Goal: Information Seeking & Learning: Learn about a topic

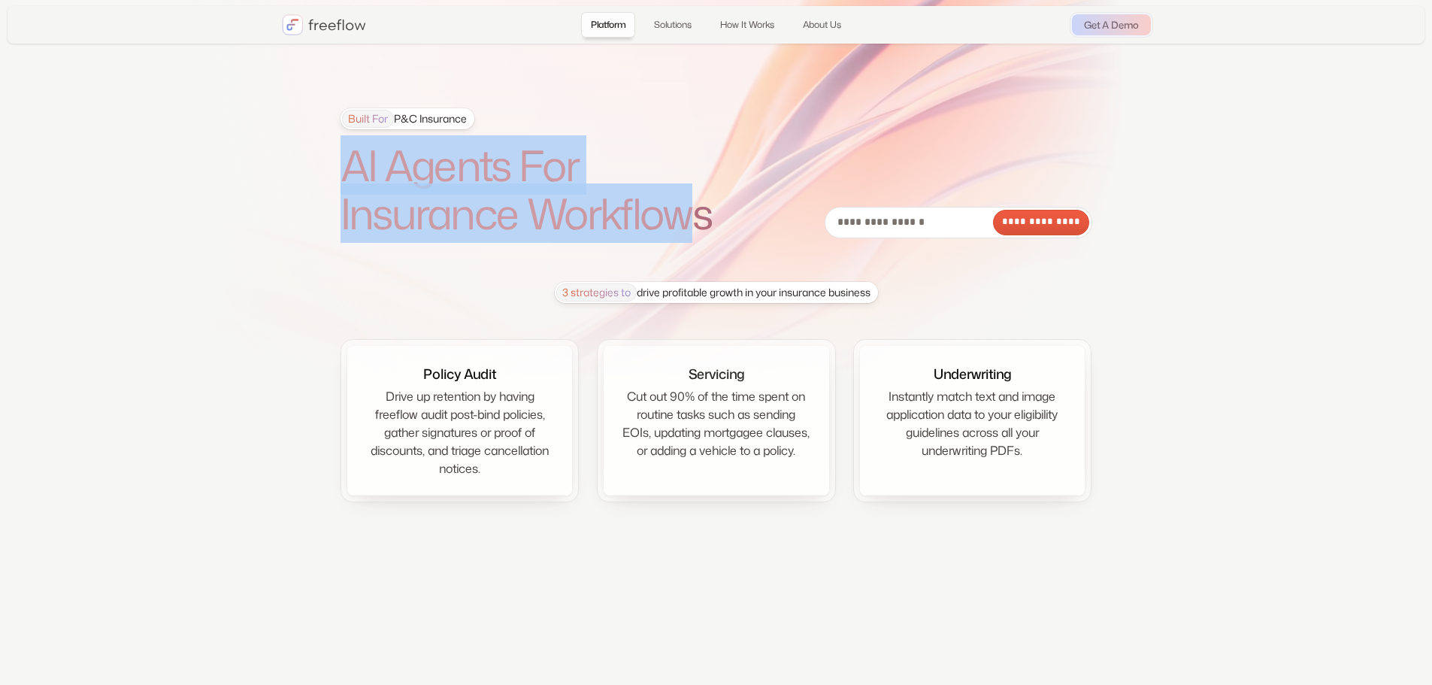
drag, startPoint x: 350, startPoint y: 167, endPoint x: 699, endPoint y: 219, distance: 352.5
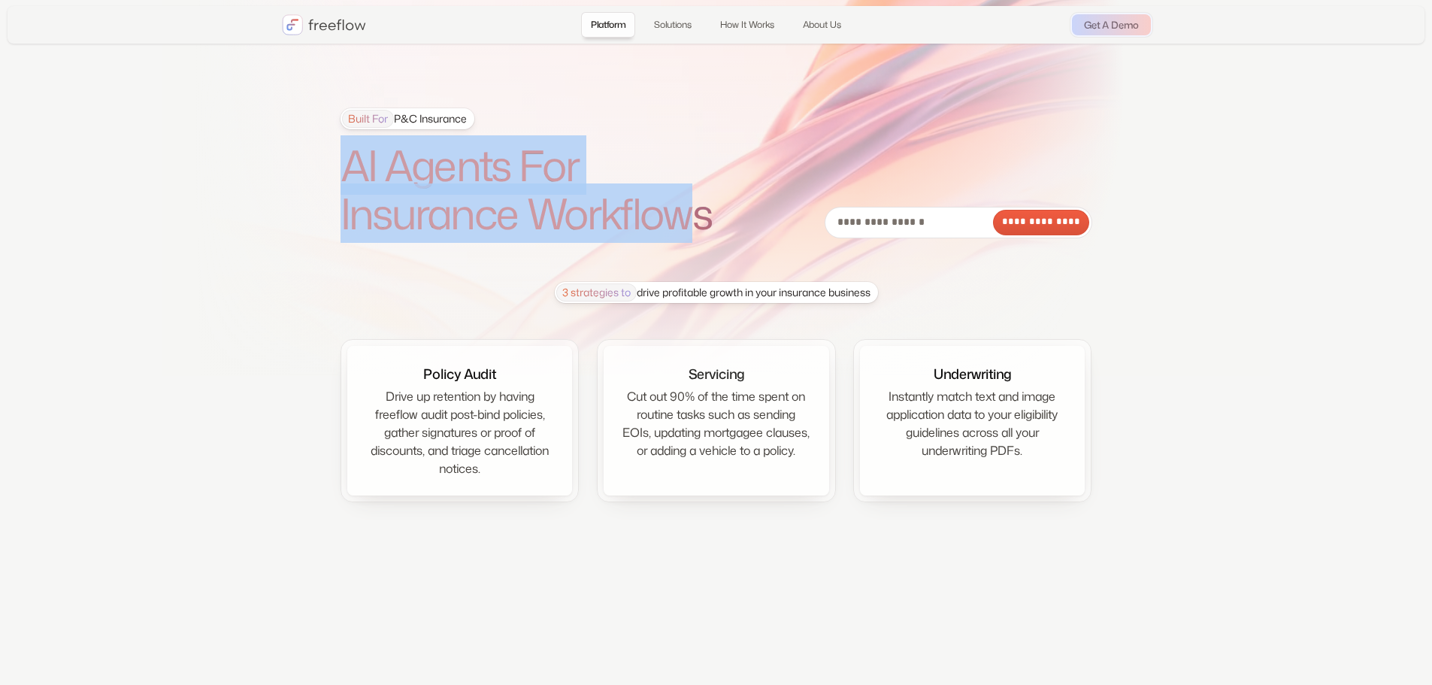
click at [699, 219] on h1 "AI Agents For Insurance Workflows" at bounding box center [546, 189] width 413 height 97
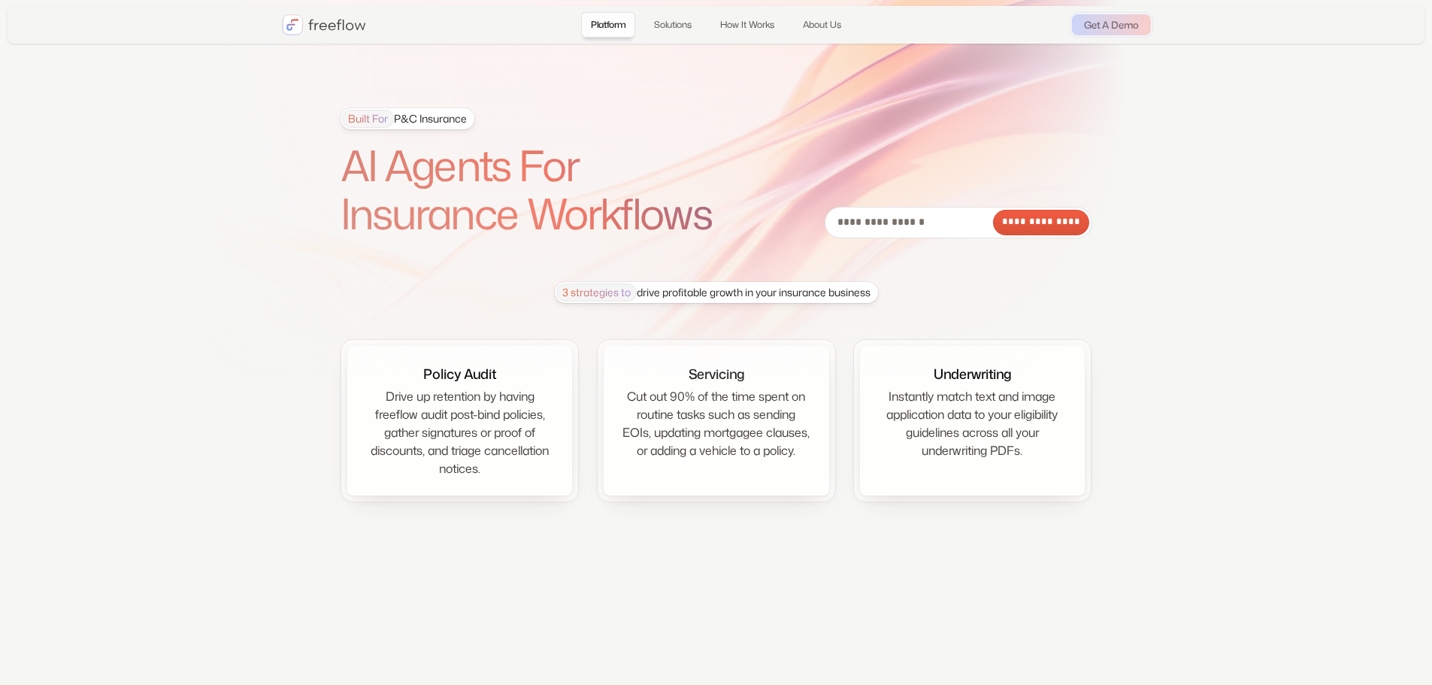
click at [721, 222] on h1 "AI Agents For Insurance Workflows" at bounding box center [546, 189] width 413 height 97
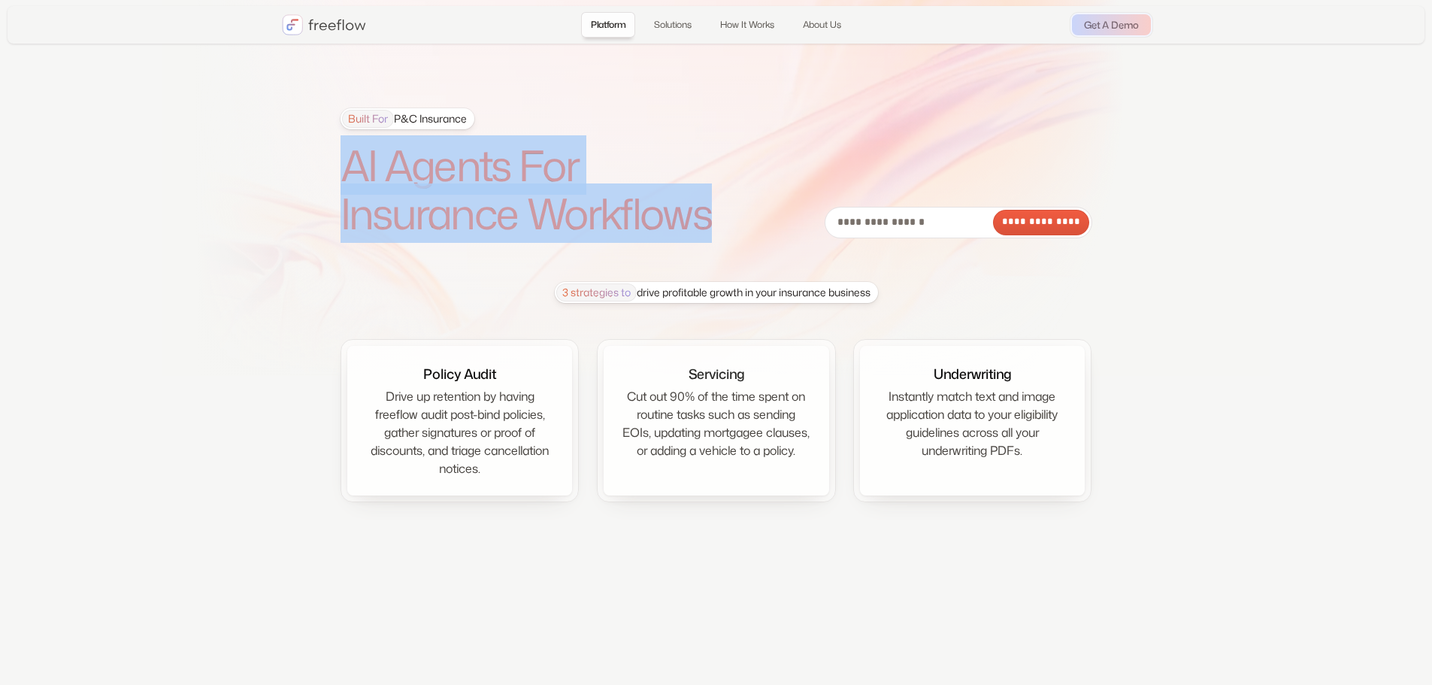
drag, startPoint x: 737, startPoint y: 225, endPoint x: 353, endPoint y: 169, distance: 388.0
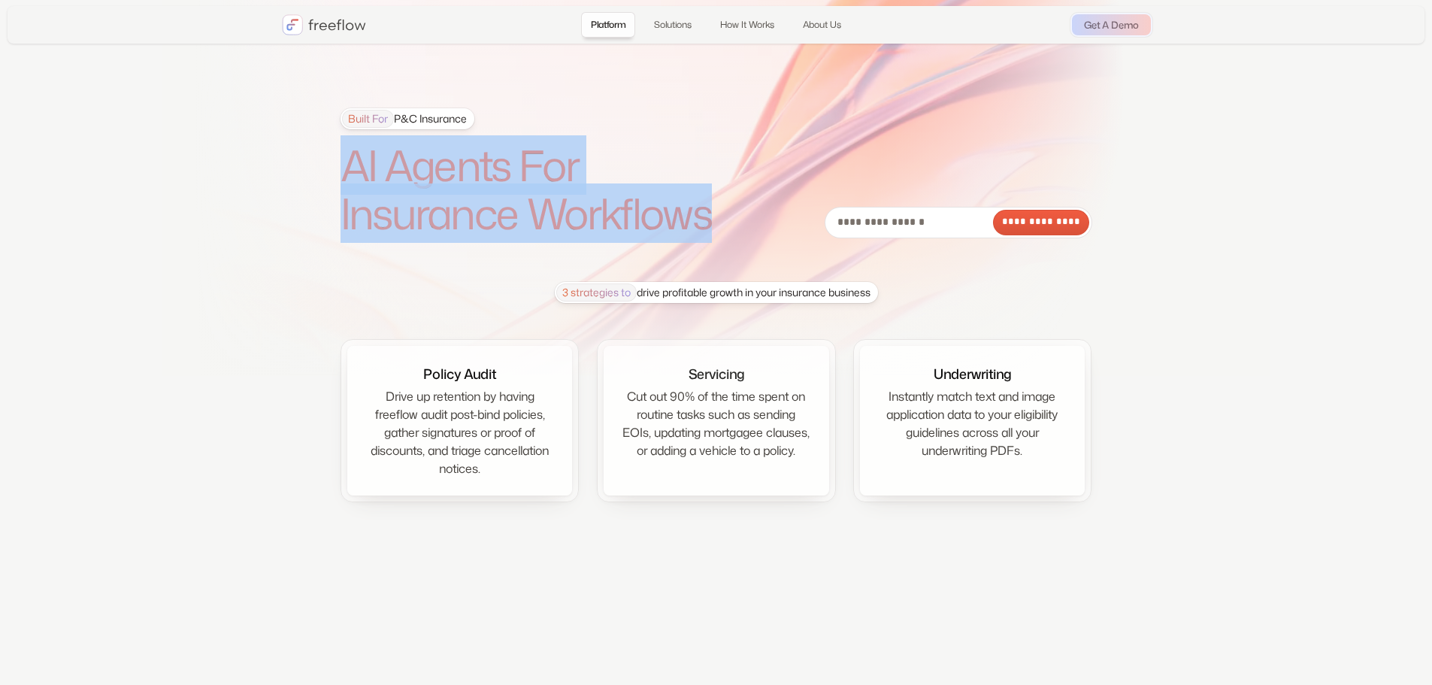
click at [353, 169] on h1 "AI Agents For Insurance Workflows" at bounding box center [546, 189] width 413 height 97
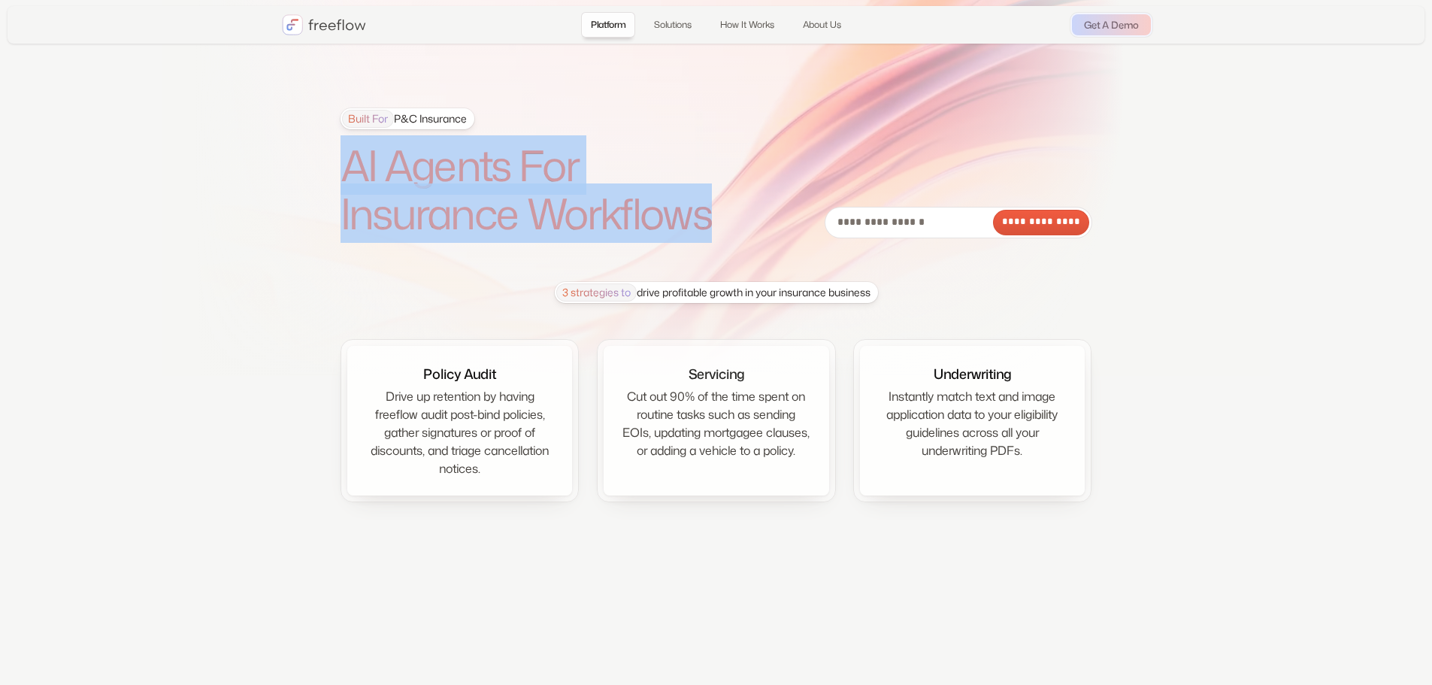
click at [353, 169] on h1 "AI Agents For Insurance Workflows" at bounding box center [546, 189] width 413 height 97
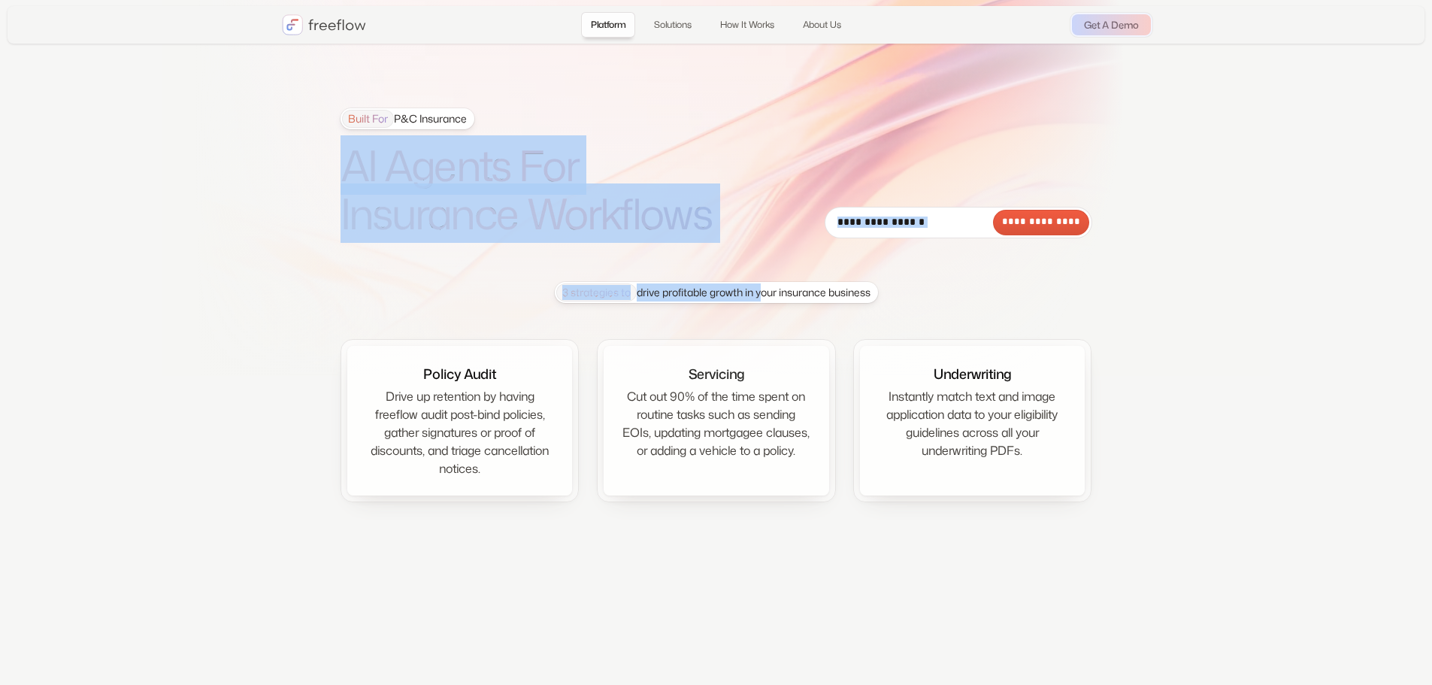
drag, startPoint x: 347, startPoint y: 163, endPoint x: 757, endPoint y: 246, distance: 418.5
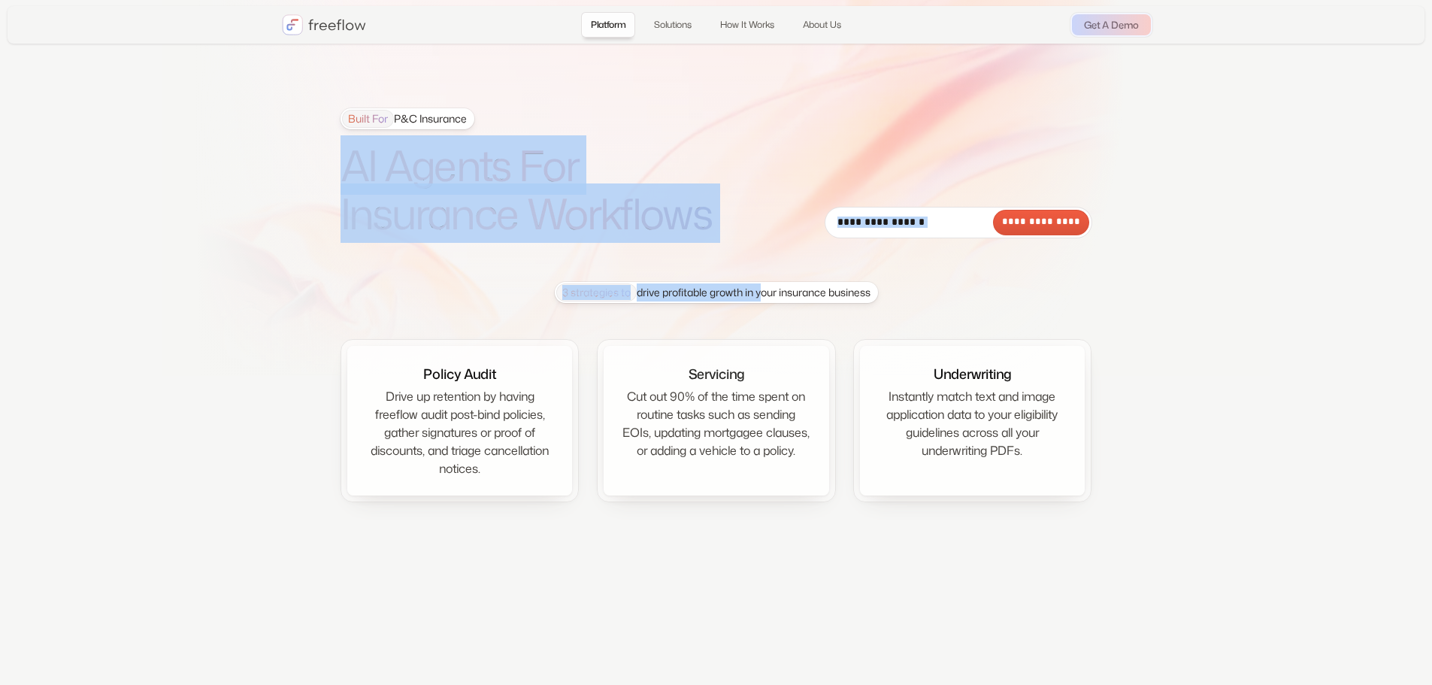
click at [757, 246] on section "**********" at bounding box center [716, 285] width 1432 height 570
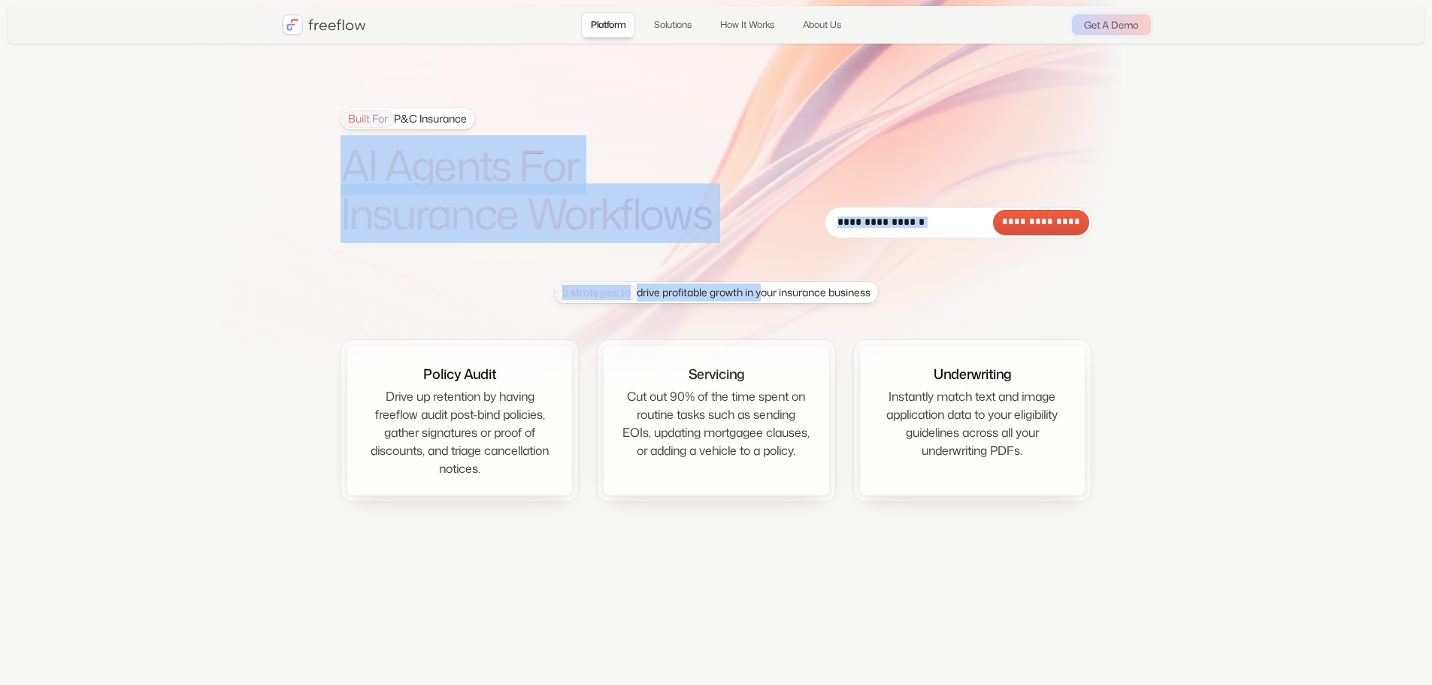
click at [757, 246] on section "**********" at bounding box center [716, 285] width 1432 height 570
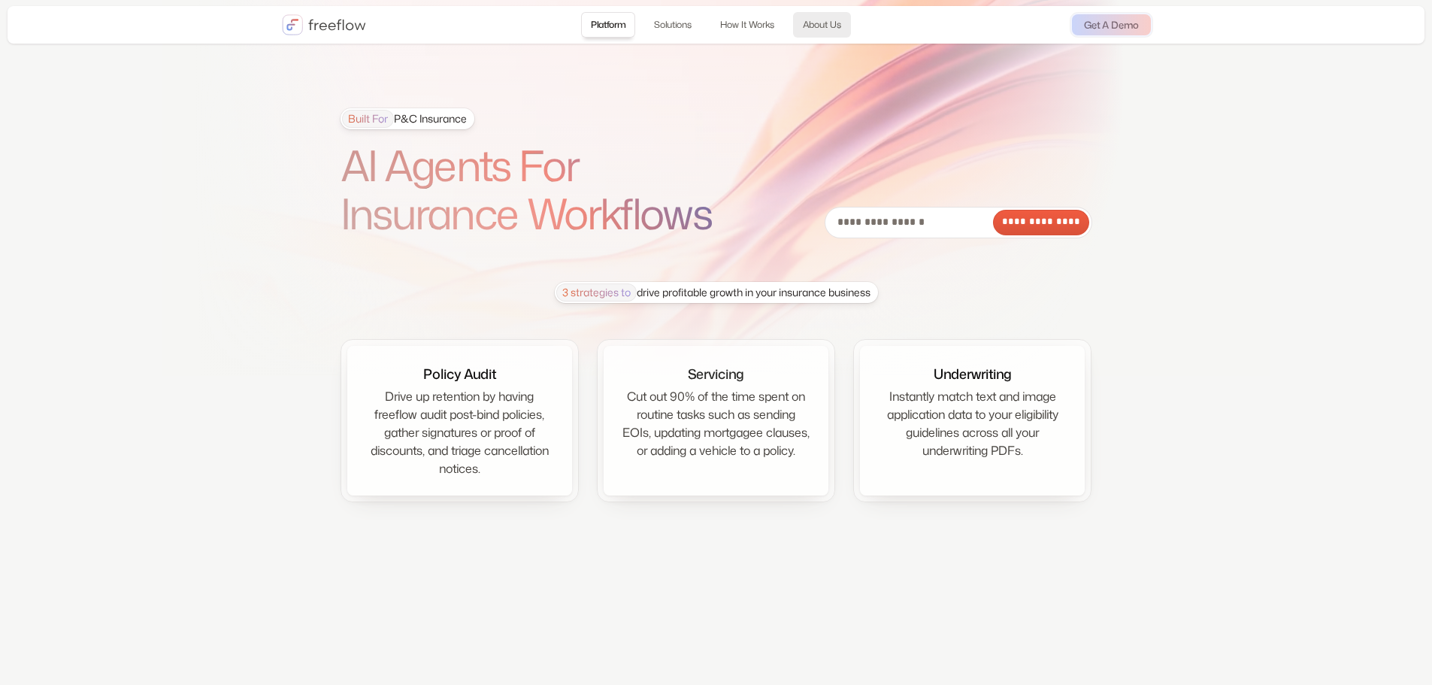
click at [836, 20] on link "About Us" at bounding box center [822, 25] width 58 height 26
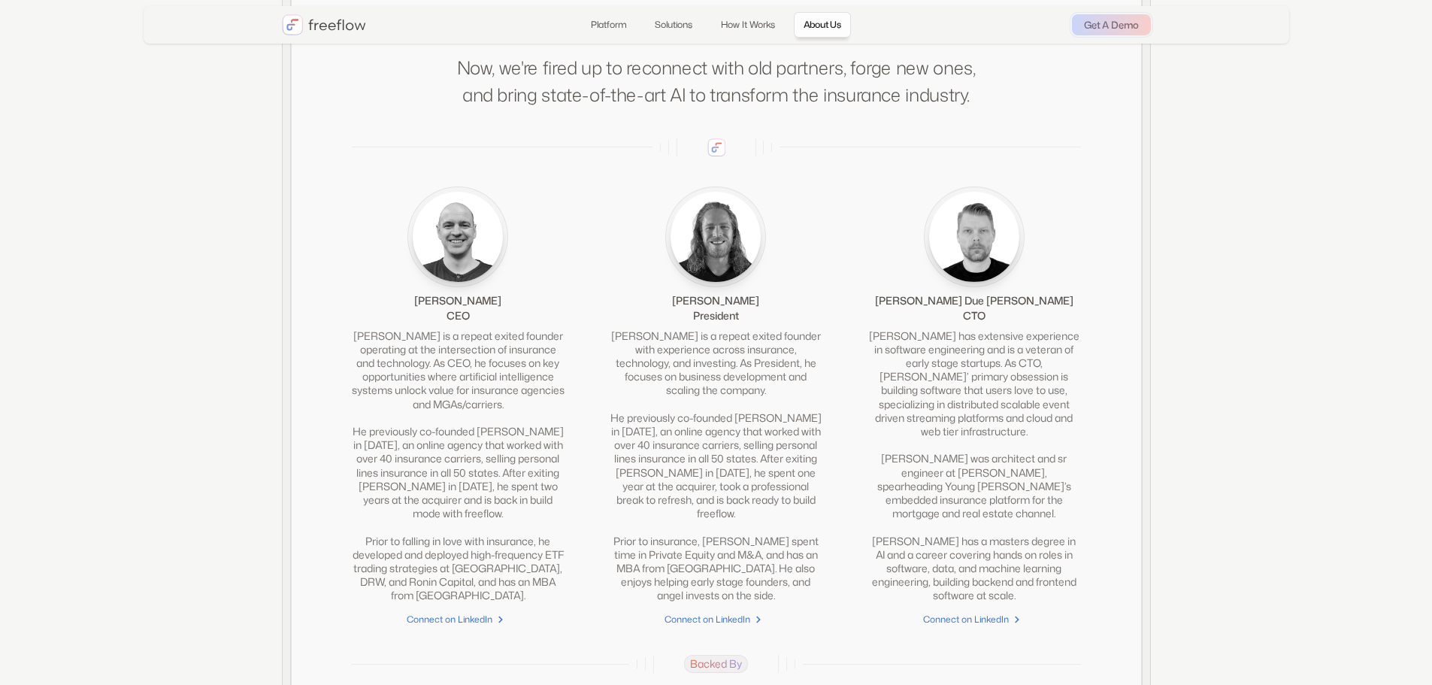
scroll to position [3318, 0]
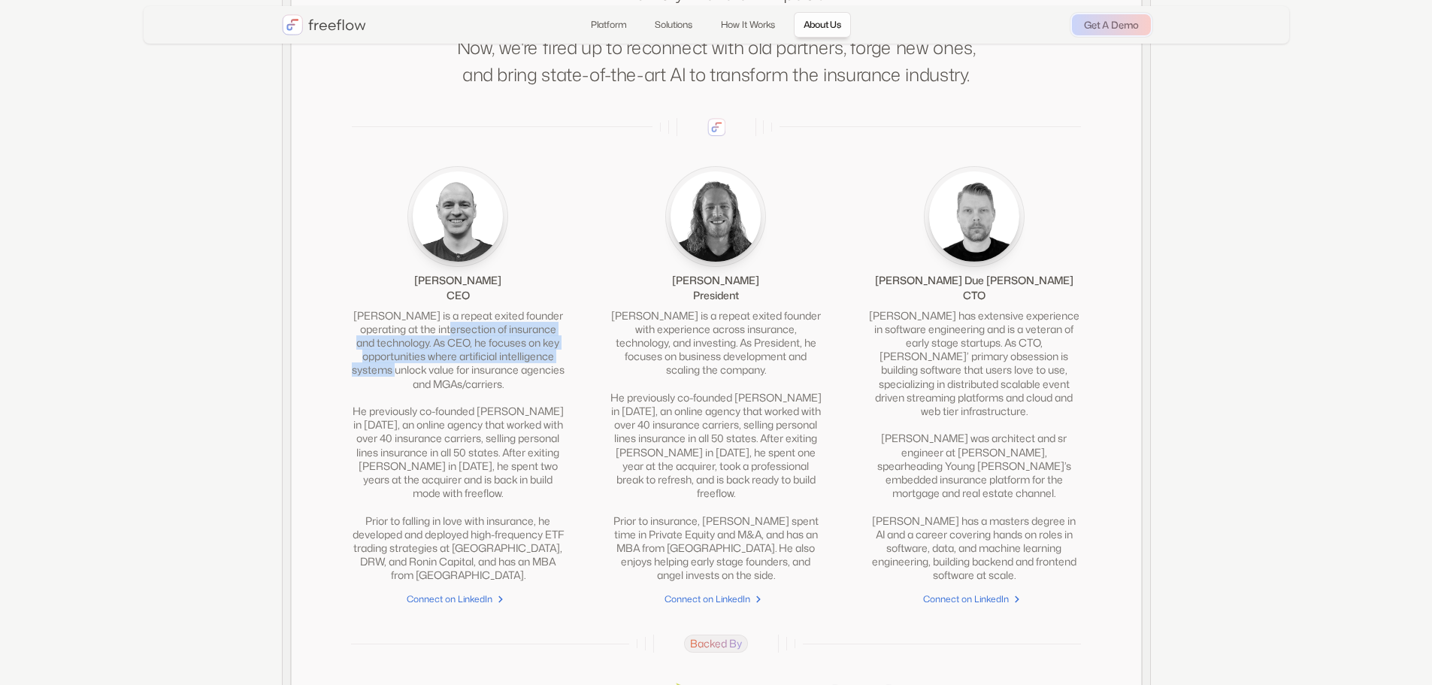
drag, startPoint x: 456, startPoint y: 354, endPoint x: 454, endPoint y: 394, distance: 39.9
click at [454, 394] on div "[PERSON_NAME] is a repeat exited founder operating at the intersection of insur…" at bounding box center [458, 446] width 213 height 274
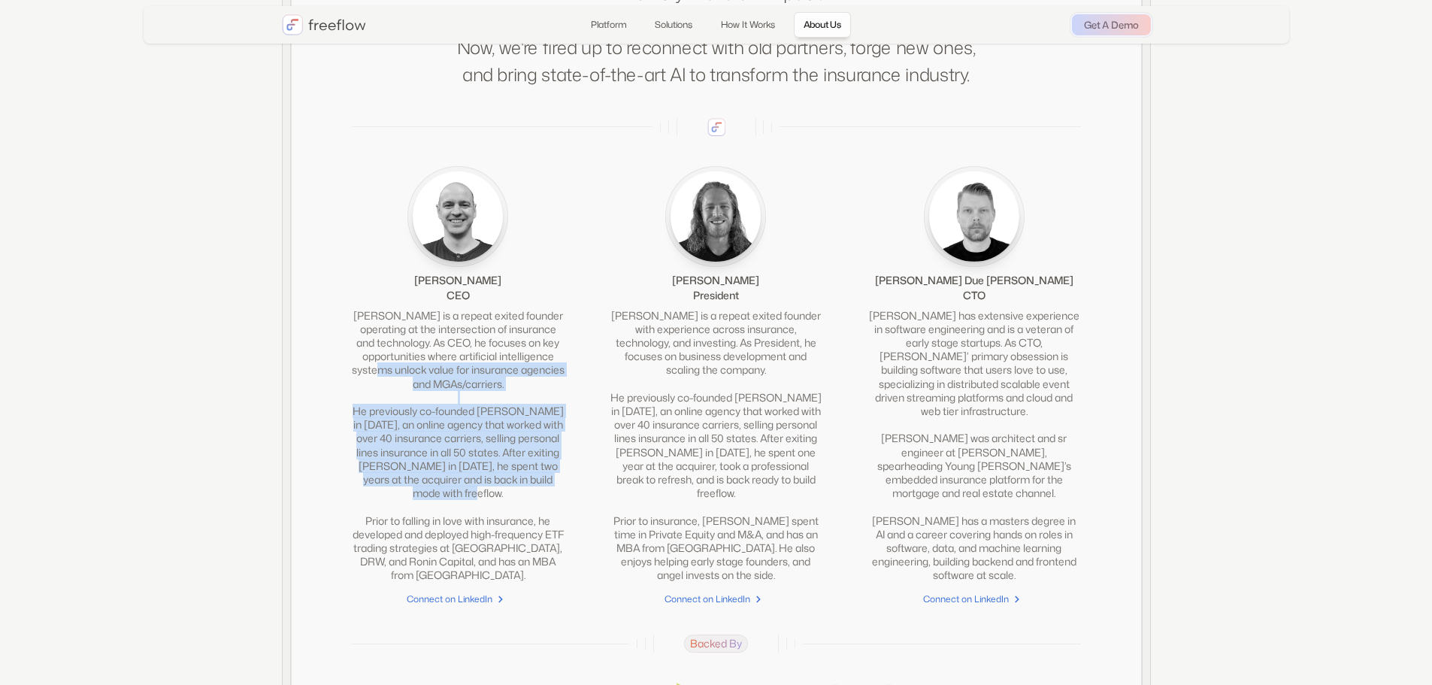
drag, startPoint x: 491, startPoint y: 514, endPoint x: 443, endPoint y: 385, distance: 138.2
click at [443, 385] on div "[PERSON_NAME] is a repeat exited founder operating at the intersection of insur…" at bounding box center [458, 446] width 213 height 274
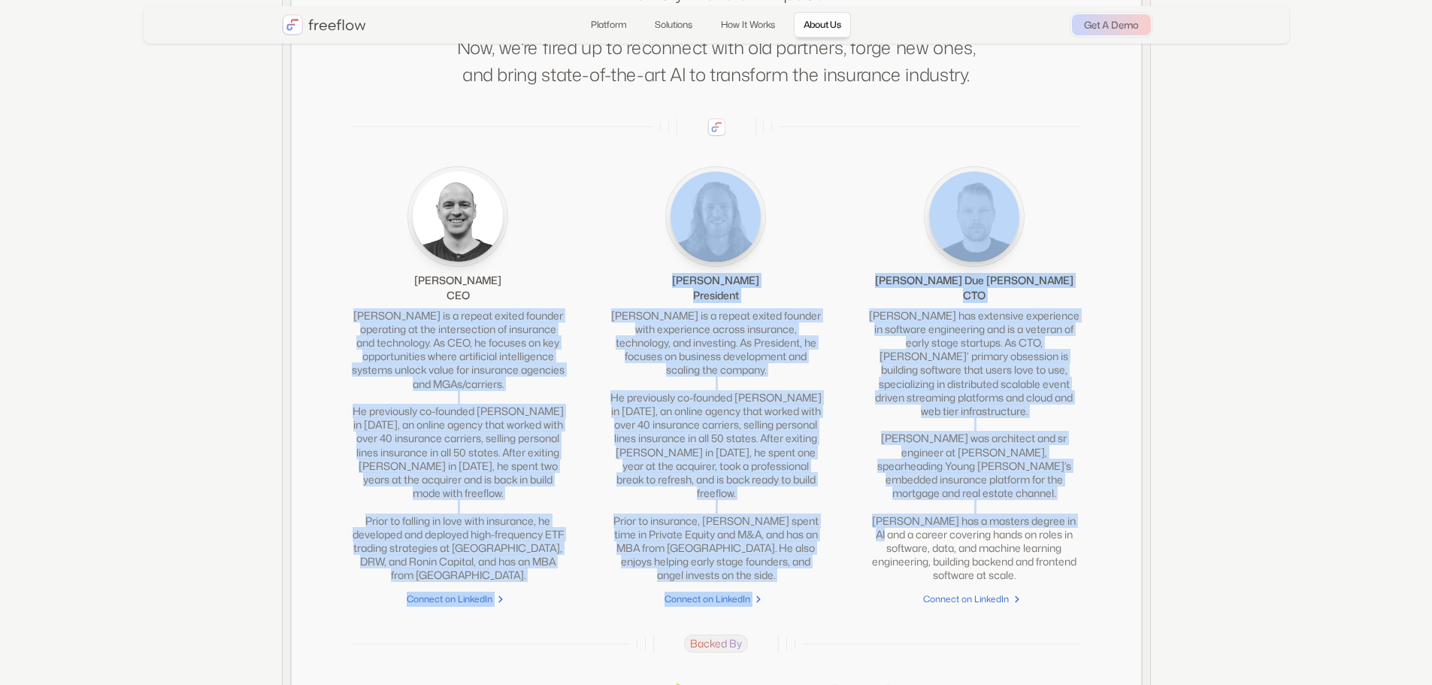
drag, startPoint x: 351, startPoint y: 333, endPoint x: 860, endPoint y: 534, distance: 546.9
click at [860, 534] on div "[PERSON_NAME] CEO [PERSON_NAME] is a repeat exited founder operating at the int…" at bounding box center [716, 385] width 729 height 439
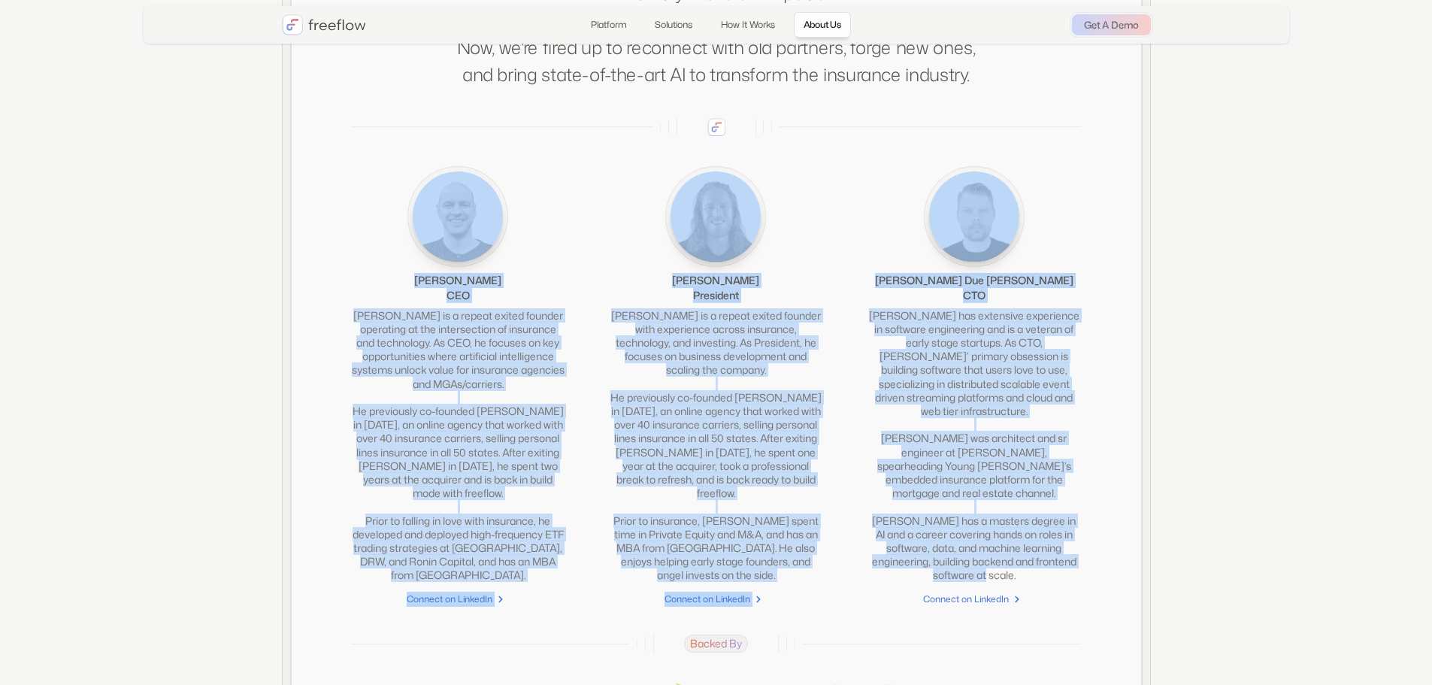
drag, startPoint x: 1102, startPoint y: 564, endPoint x: 265, endPoint y: 289, distance: 881.1
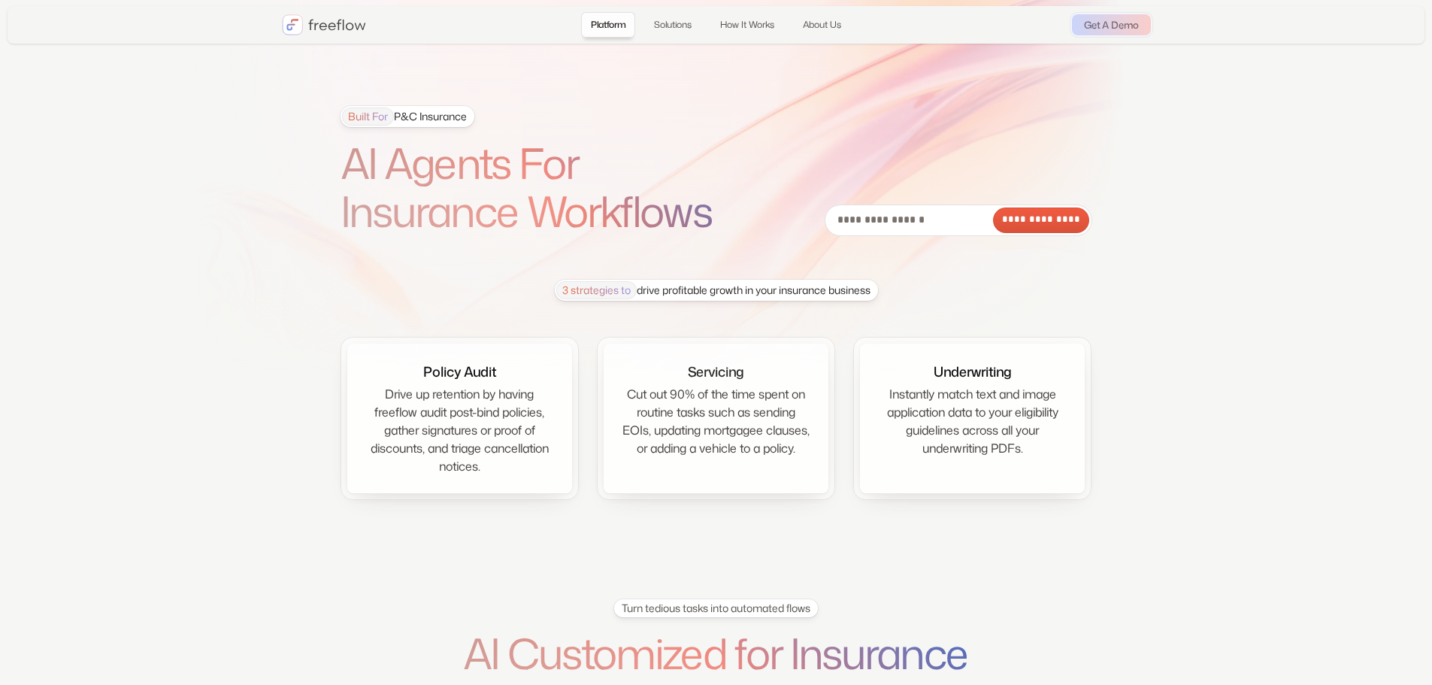
scroll to position [0, 0]
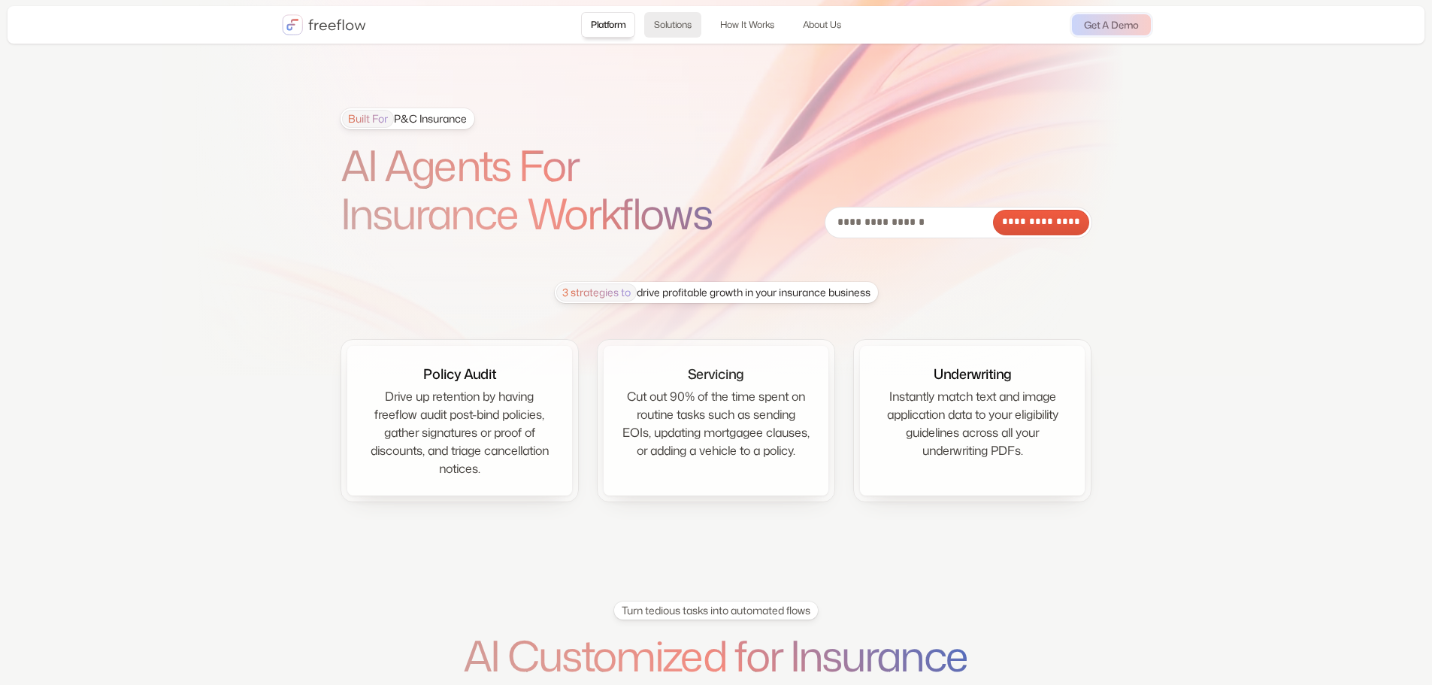
click at [658, 26] on link "Solutions" at bounding box center [672, 25] width 57 height 26
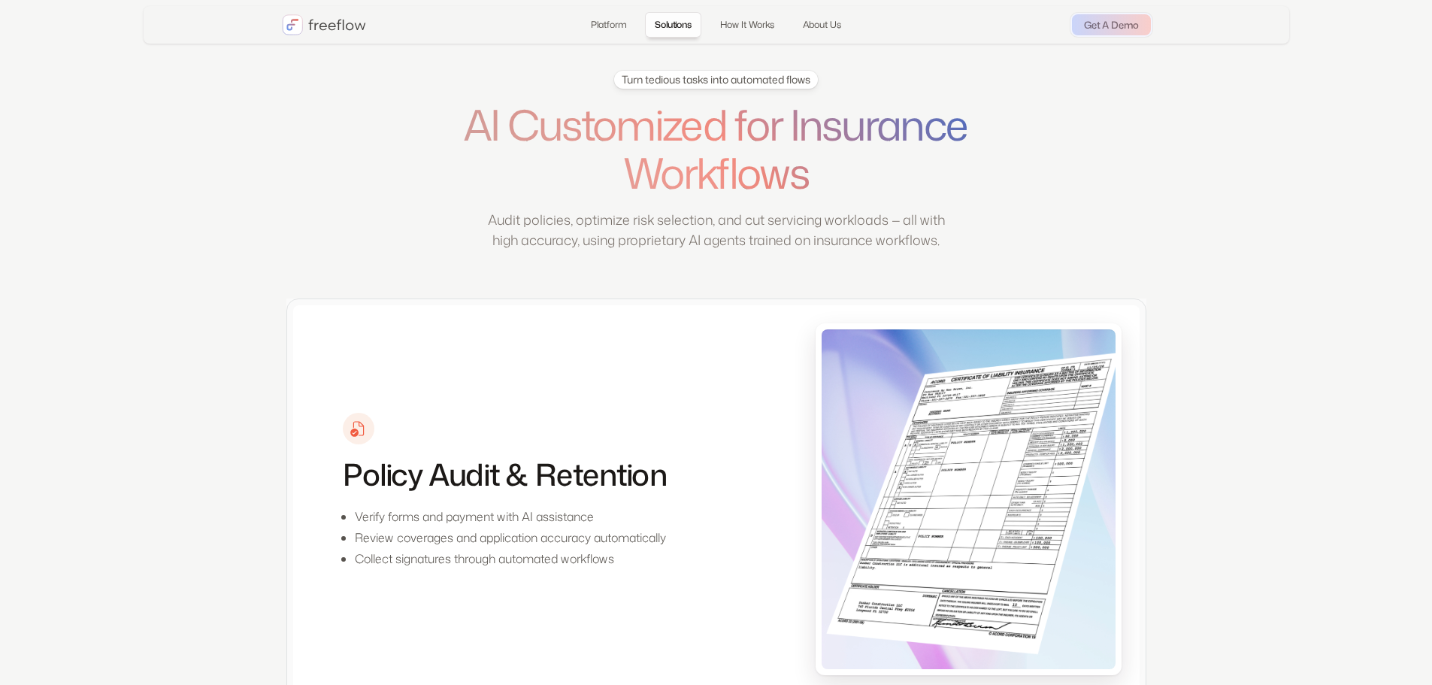
scroll to position [532, 0]
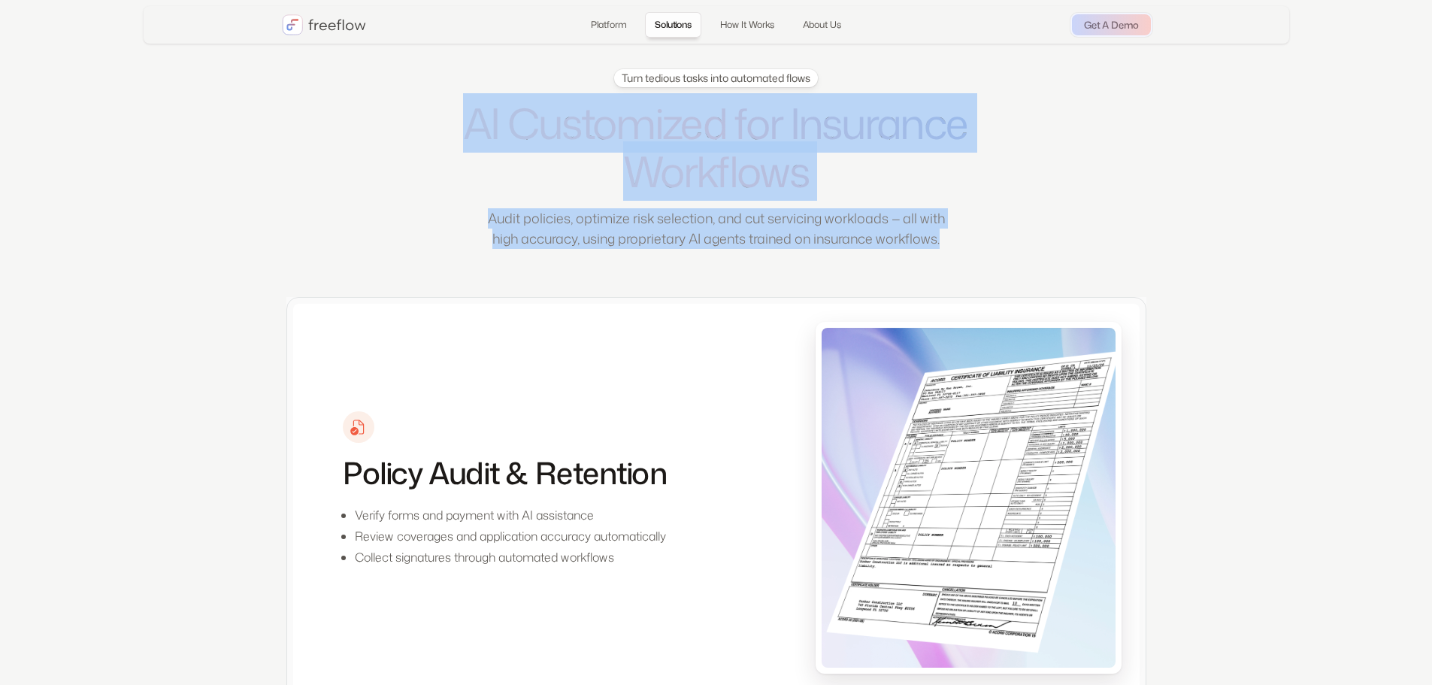
drag, startPoint x: 479, startPoint y: 143, endPoint x: 797, endPoint y: 266, distance: 340.2
click at [797, 255] on div "Turn tedious tasks into automated flows AI Customized for Insurance Workflows A…" at bounding box center [716, 162] width 574 height 186
click at [797, 249] on p "Audit policies, optimize risk selection, and cut servicing workloads — all with…" at bounding box center [715, 228] width 473 height 41
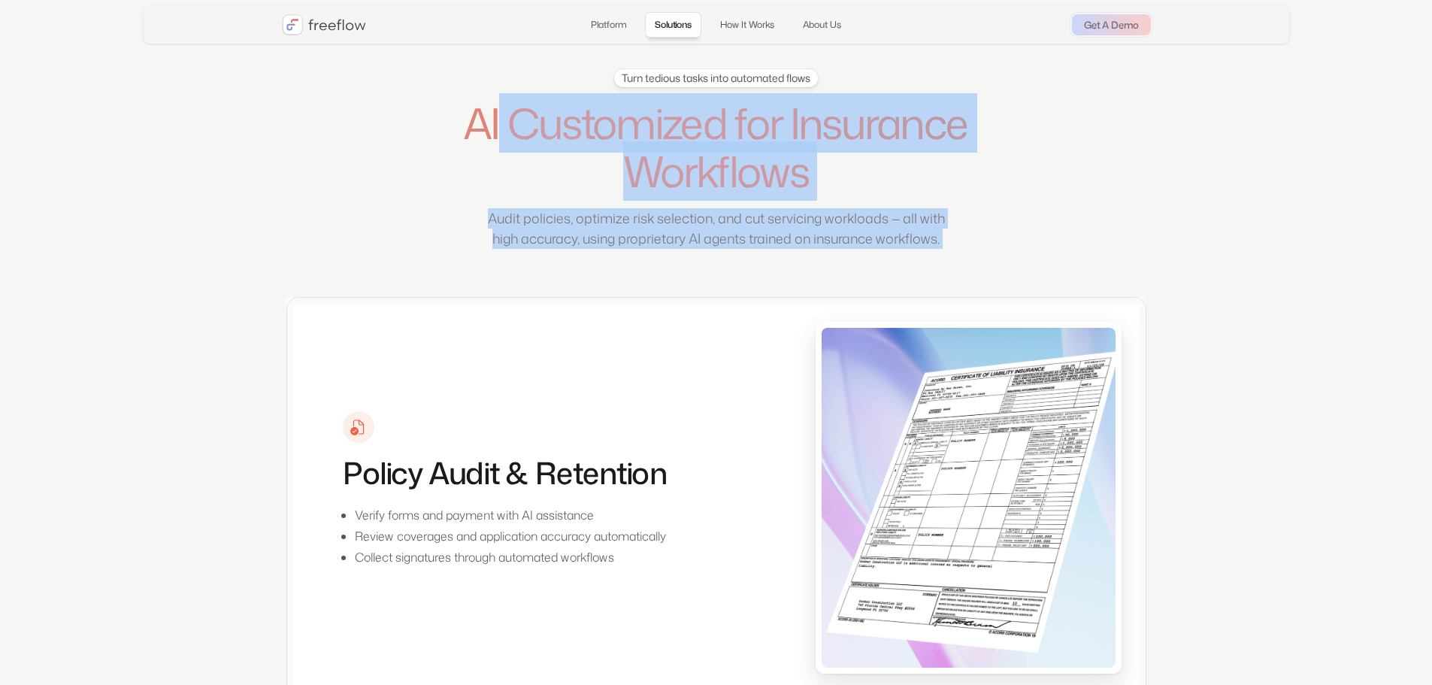
drag, startPoint x: 797, startPoint y: 266, endPoint x: 495, endPoint y: 142, distance: 325.8
click at [496, 143] on div "Turn tedious tasks into automated flows AI Customized for Insurance Workflows A…" at bounding box center [716, 162] width 574 height 186
click at [495, 142] on h1 "AI Customized for Insurance Workflows" at bounding box center [716, 147] width 574 height 97
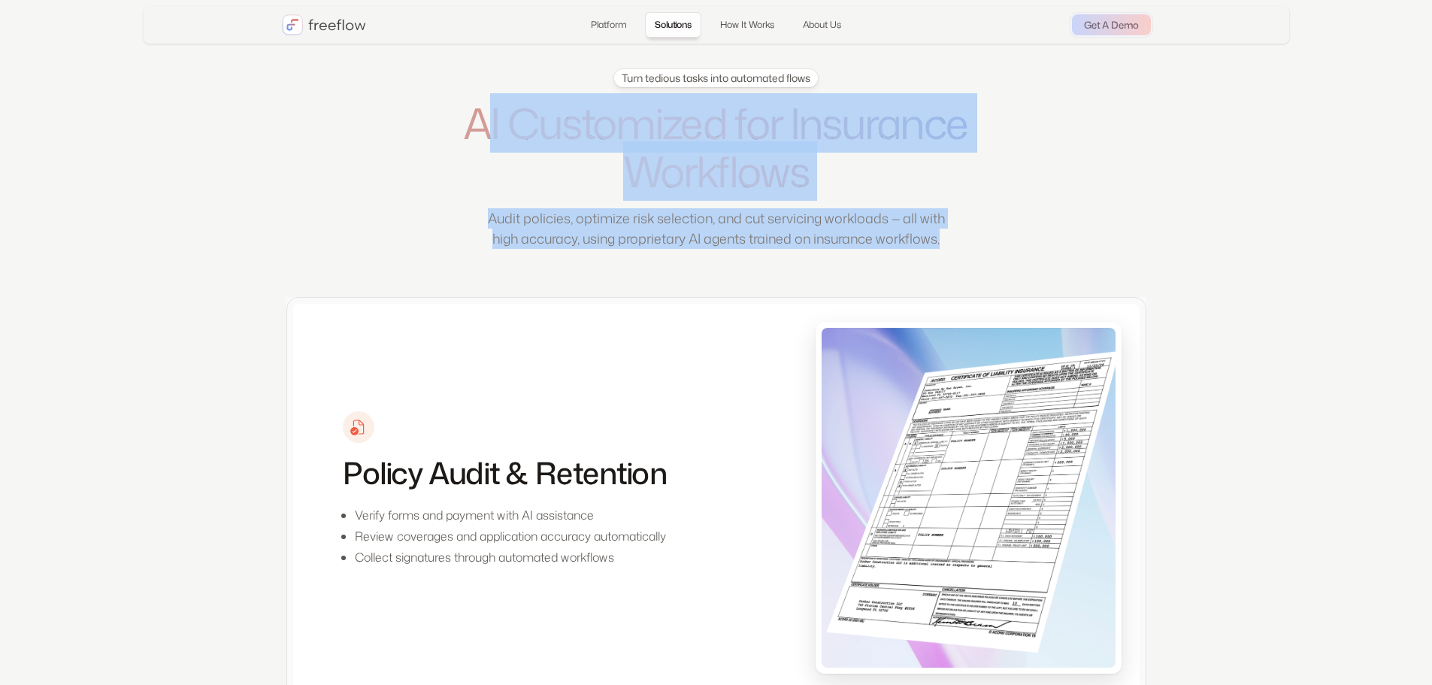
drag, startPoint x: 475, startPoint y: 133, endPoint x: 777, endPoint y: 271, distance: 331.9
click at [777, 255] on div "Turn tedious tasks into automated flows AI Customized for Insurance Workflows A…" at bounding box center [716, 162] width 574 height 186
click at [777, 255] on div "Audit policies, optimize risk selection, and cut servicing workloads — all with…" at bounding box center [715, 231] width 473 height 47
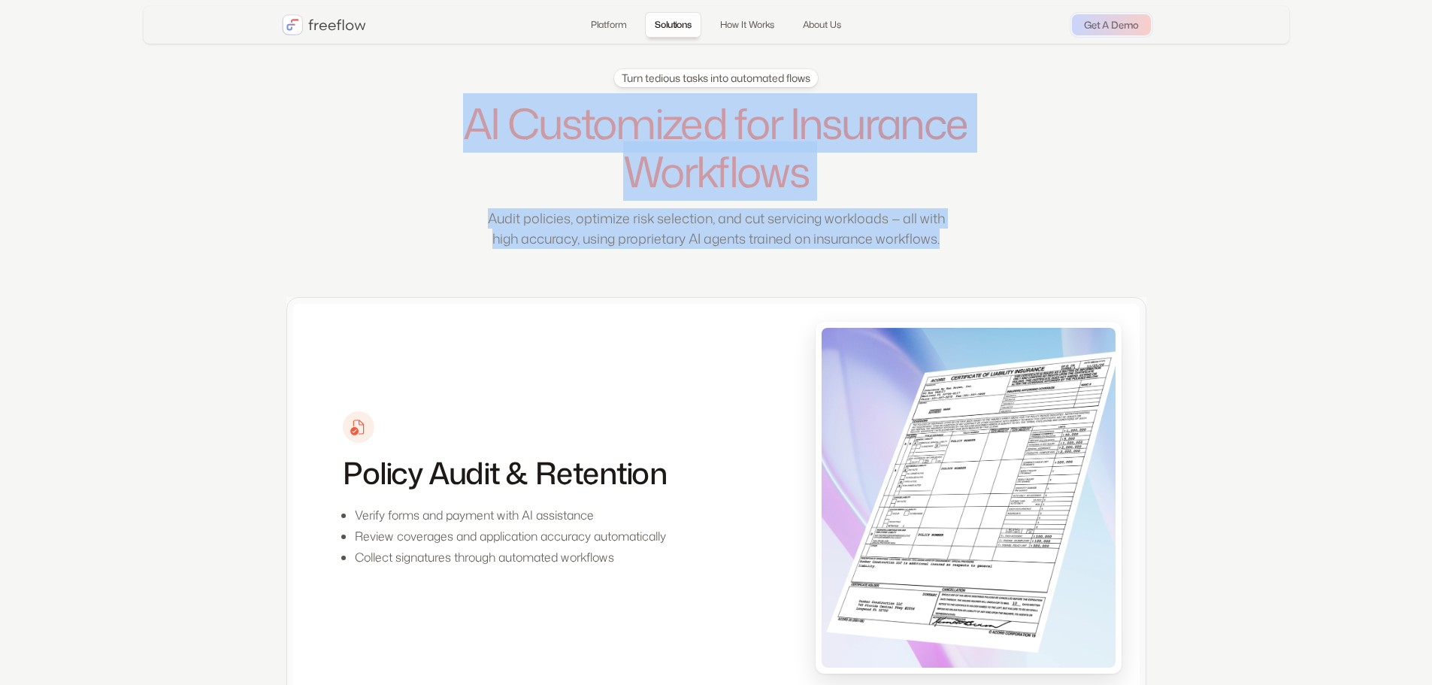
drag, startPoint x: 597, startPoint y: 203, endPoint x: 434, endPoint y: 129, distance: 179.6
click at [434, 129] on div "Turn tedious tasks into automated flows AI Customized for Insurance Workflows A…" at bounding box center [716, 162] width 574 height 186
click at [434, 129] on h1 "AI Customized for Insurance Workflows" at bounding box center [716, 147] width 574 height 97
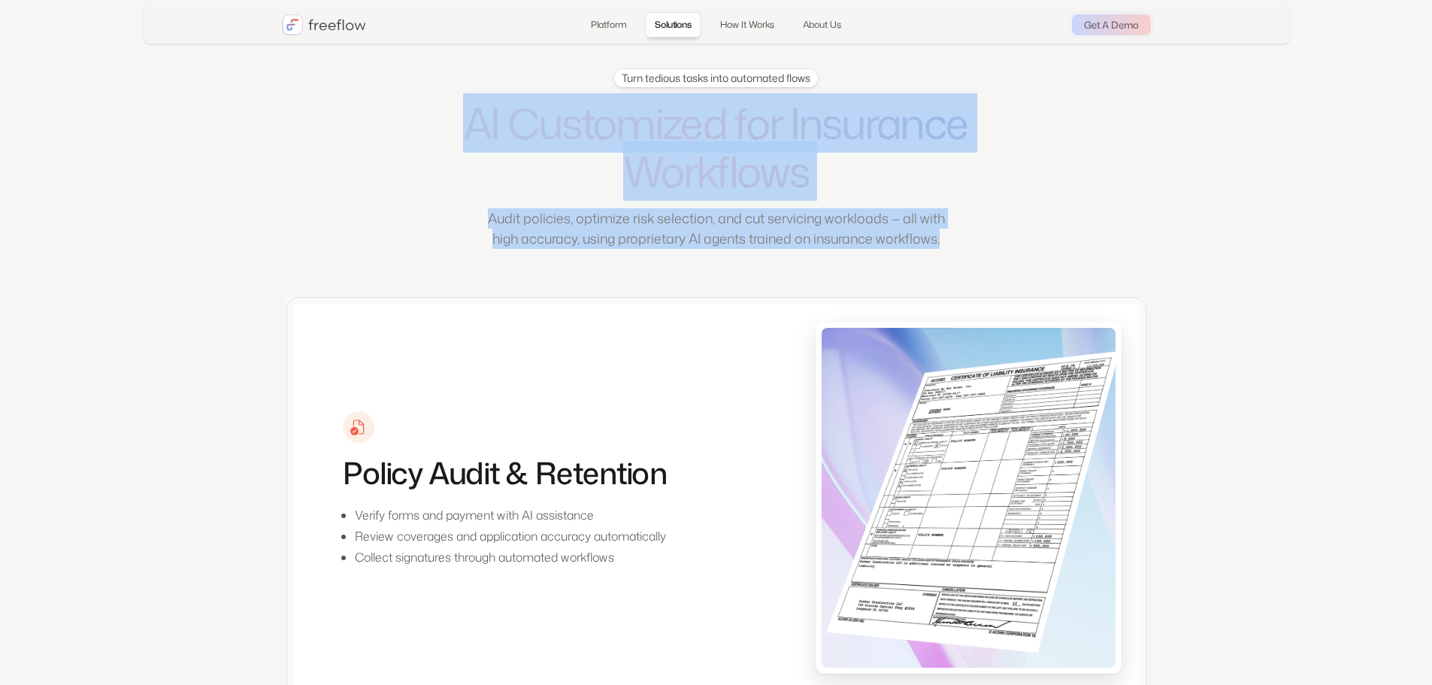
drag, startPoint x: 635, startPoint y: 183, endPoint x: 845, endPoint y: 266, distance: 225.4
click at [845, 266] on div "Turn tedious tasks into automated flows AI Customized for Insurance Workflows A…" at bounding box center [716, 183] width 860 height 228
click at [845, 249] on p "Audit policies, optimize risk selection, and cut servicing workloads — all with…" at bounding box center [715, 228] width 473 height 41
drag, startPoint x: 737, startPoint y: 225, endPoint x: 410, endPoint y: 113, distance: 346.2
click at [410, 113] on div "Turn tedious tasks into automated flows AI Customized for Insurance Workflows A…" at bounding box center [716, 183] width 860 height 228
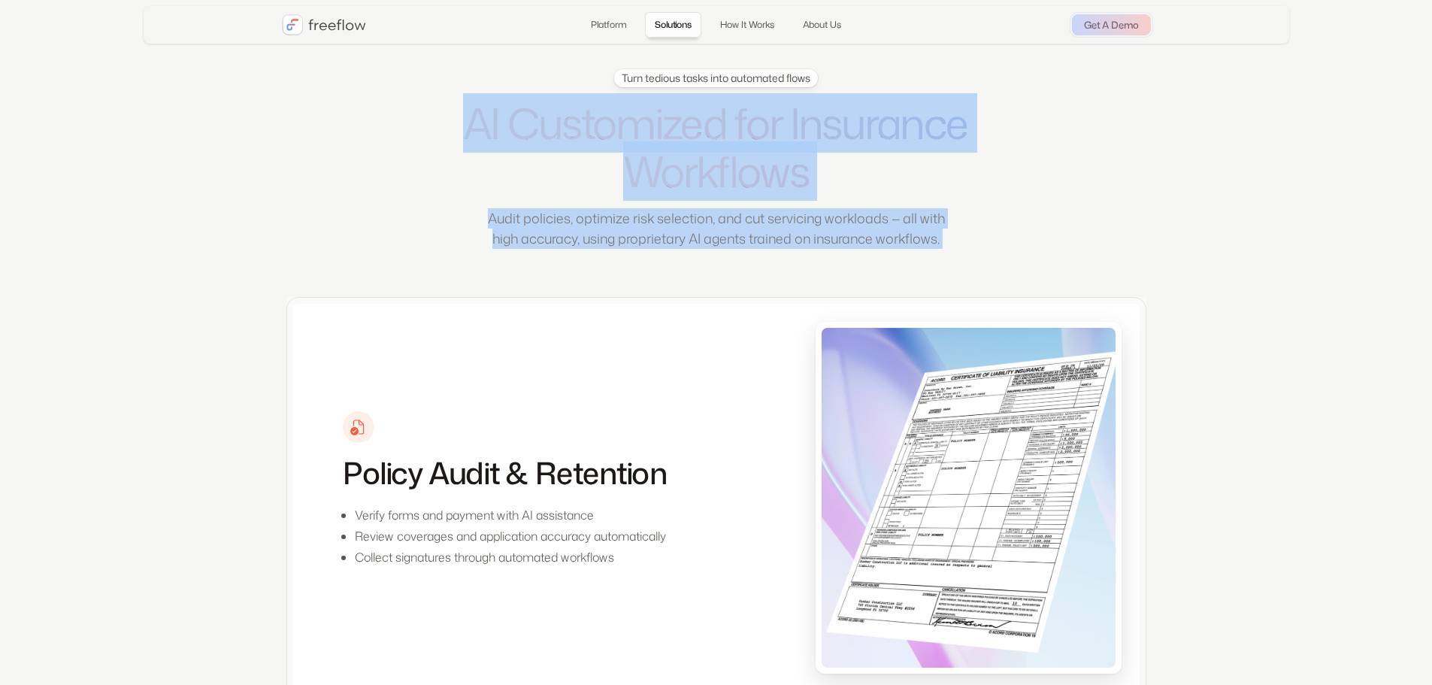
click at [410, 113] on div "Turn tedious tasks into automated flows AI Customized for Insurance Workflows A…" at bounding box center [716, 183] width 860 height 228
drag, startPoint x: 402, startPoint y: 116, endPoint x: 779, endPoint y: 262, distance: 404.7
click at [779, 262] on div "Turn tedious tasks into automated flows AI Customized for Insurance Workflows A…" at bounding box center [716, 183] width 860 height 228
click at [779, 249] on p "Audit policies, optimize risk selection, and cut servicing workloads — all with…" at bounding box center [715, 228] width 473 height 41
drag, startPoint x: 779, startPoint y: 262, endPoint x: 416, endPoint y: 125, distance: 387.9
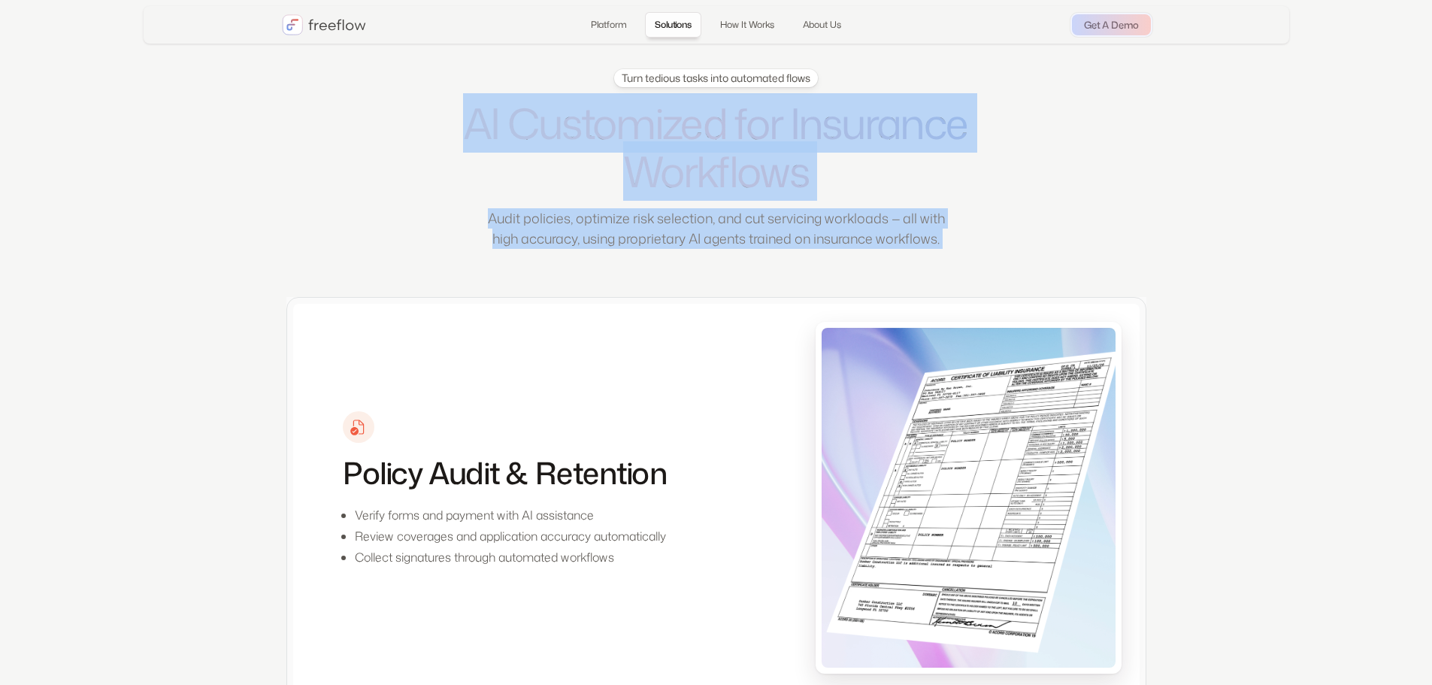
click at [416, 125] on div "Turn tedious tasks into automated flows AI Customized for Insurance Workflows A…" at bounding box center [716, 183] width 860 height 228
drag, startPoint x: 424, startPoint y: 123, endPoint x: 841, endPoint y: 267, distance: 441.1
click at [841, 267] on div "Turn tedious tasks into automated flows AI Customized for Insurance Workflows A…" at bounding box center [716, 183] width 860 height 228
click at [841, 249] on p "Audit policies, optimize risk selection, and cut servicing workloads — all with…" at bounding box center [715, 228] width 473 height 41
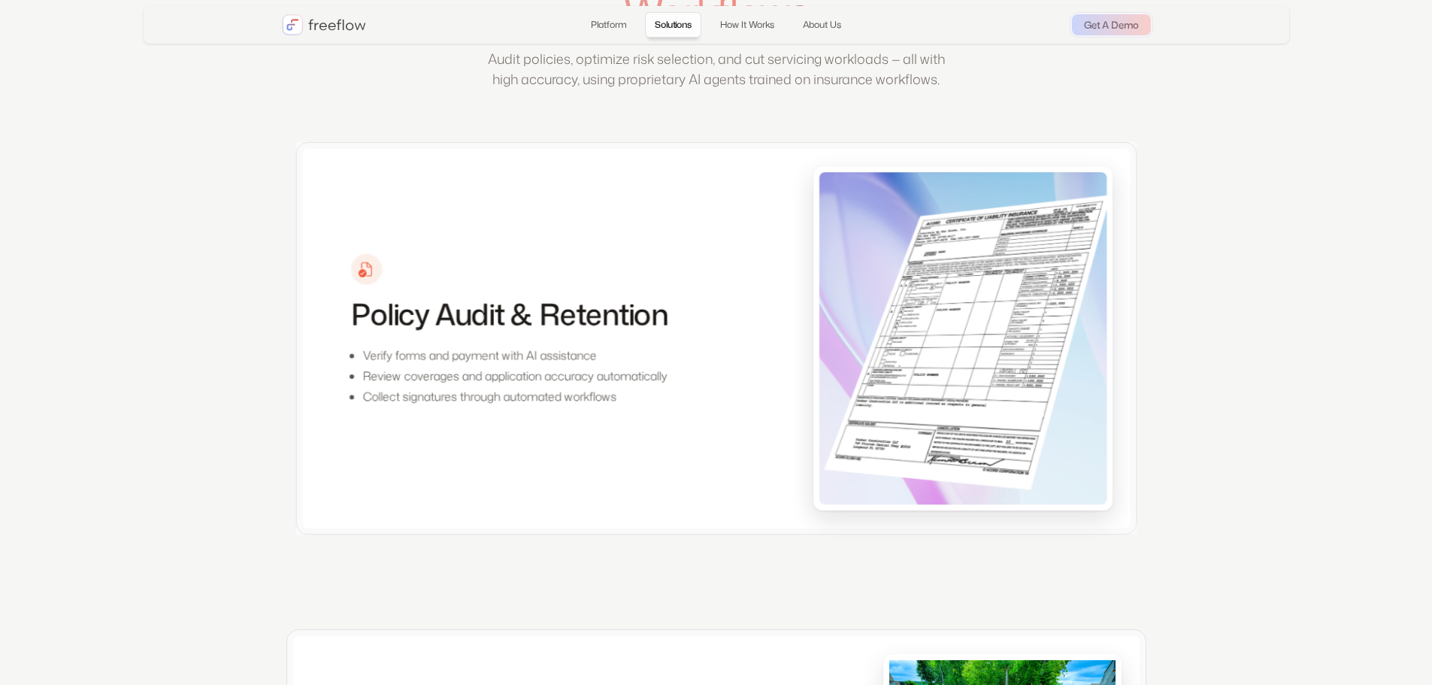
scroll to position [682, 0]
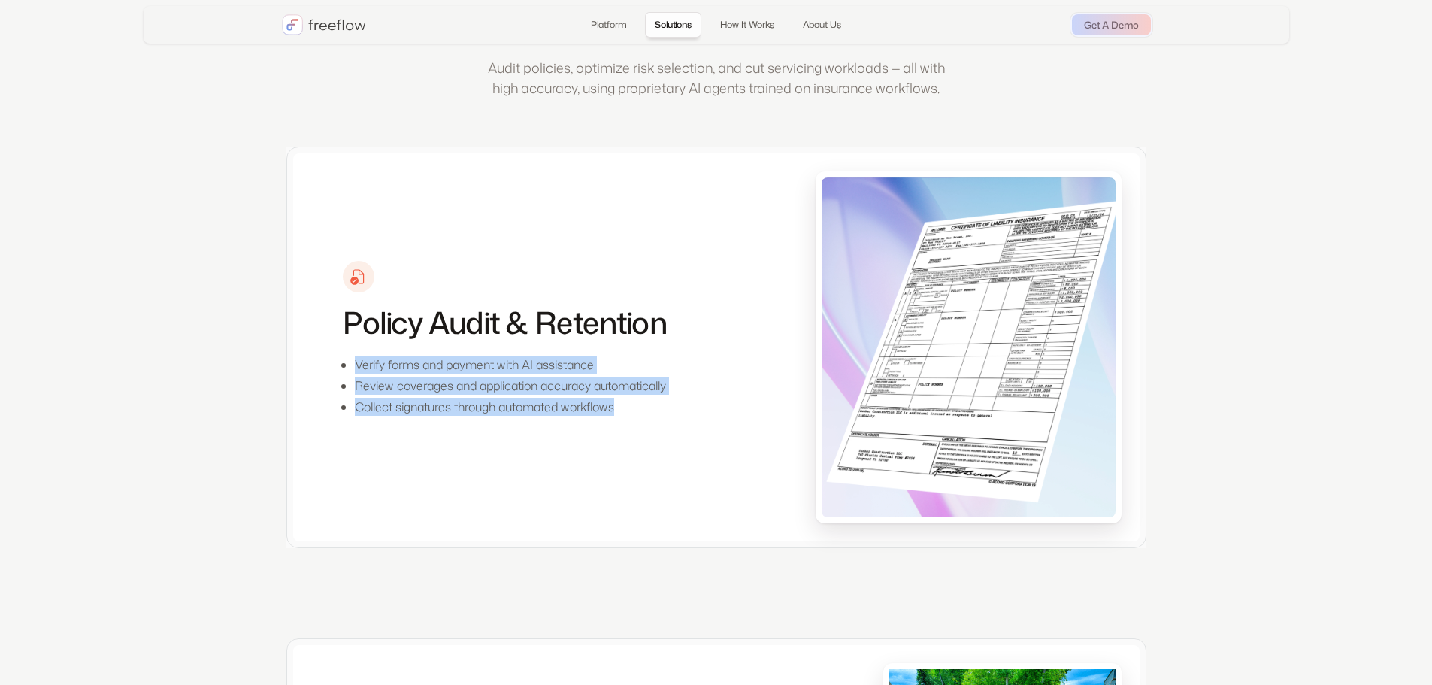
drag, startPoint x: 355, startPoint y: 381, endPoint x: 624, endPoint y: 436, distance: 275.3
click at [624, 416] on ul "Verify forms and payment with AI assistance Review coverages and application ac…" at bounding box center [504, 383] width 323 height 63
click at [624, 416] on p "Collect signatures through automated workflows" at bounding box center [510, 407] width 311 height 18
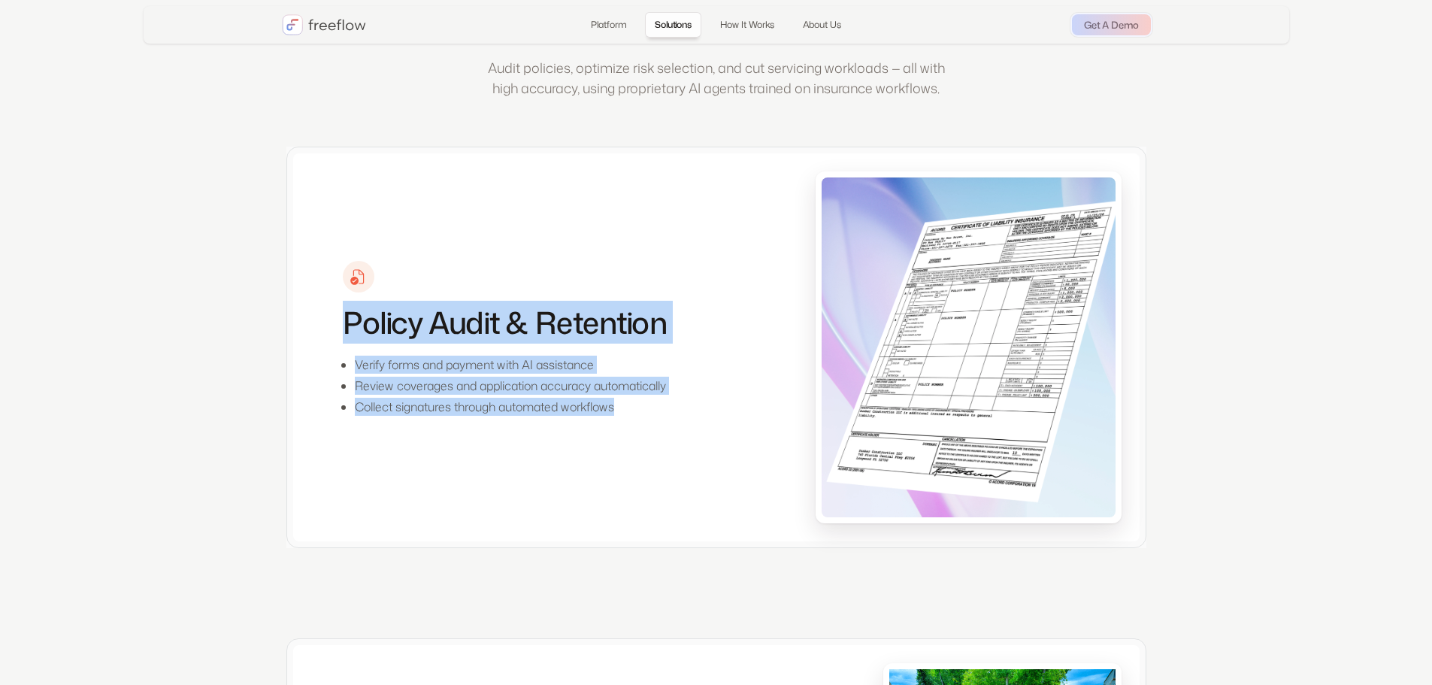
drag, startPoint x: 552, startPoint y: 403, endPoint x: 330, endPoint y: 337, distance: 232.1
click at [330, 337] on div "Policy Audit & Retention Verify forms and payment with AI assistance Review cov…" at bounding box center [540, 347] width 459 height 352
drag, startPoint x: 346, startPoint y: 352, endPoint x: 646, endPoint y: 432, distance: 311.1
click at [646, 432] on div "Policy Audit & Retention Verify forms and payment with AI assistance Review cov…" at bounding box center [540, 347] width 459 height 352
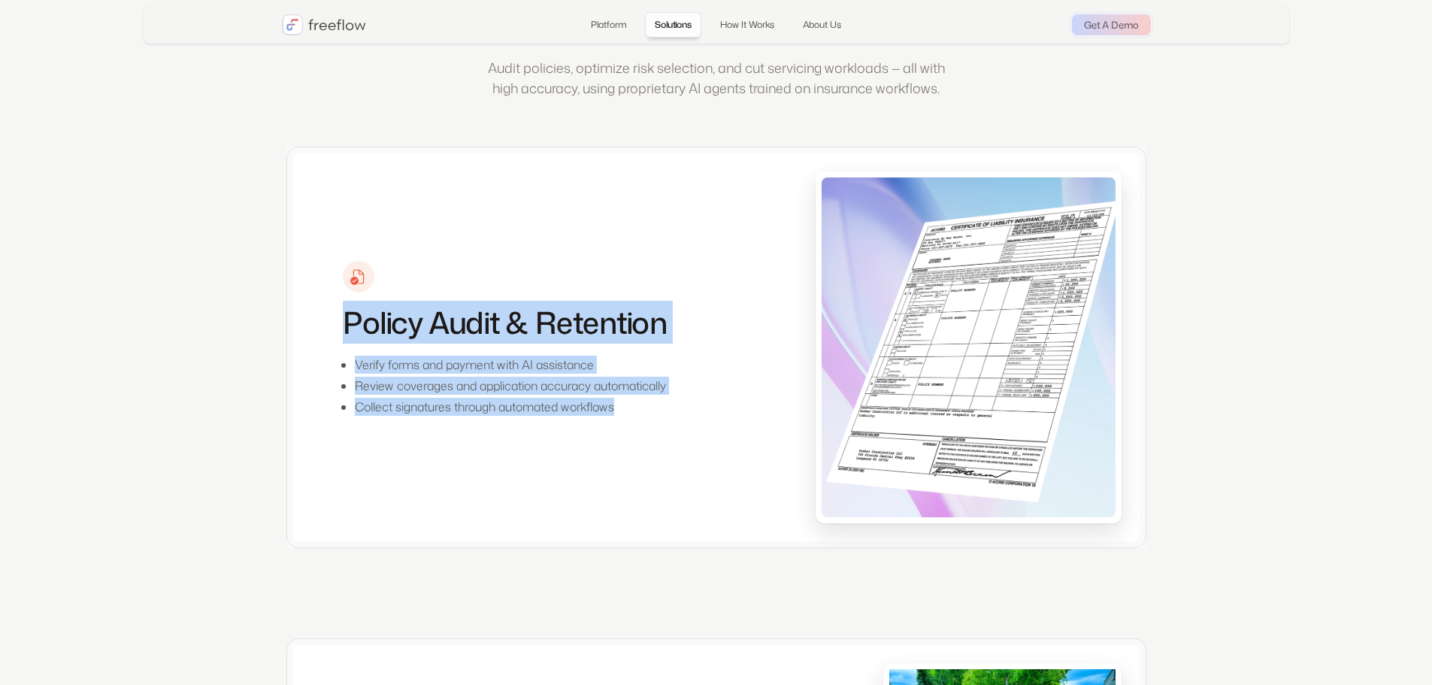
click at [646, 416] on p "Collect signatures through automated workflows" at bounding box center [510, 407] width 311 height 18
drag, startPoint x: 652, startPoint y: 432, endPoint x: 315, endPoint y: 355, distance: 345.3
click at [315, 355] on div "Policy Audit & Retention Verify forms and payment with AI assistance Review cov…" at bounding box center [540, 347] width 459 height 352
drag, startPoint x: 338, startPoint y: 343, endPoint x: 627, endPoint y: 436, distance: 303.0
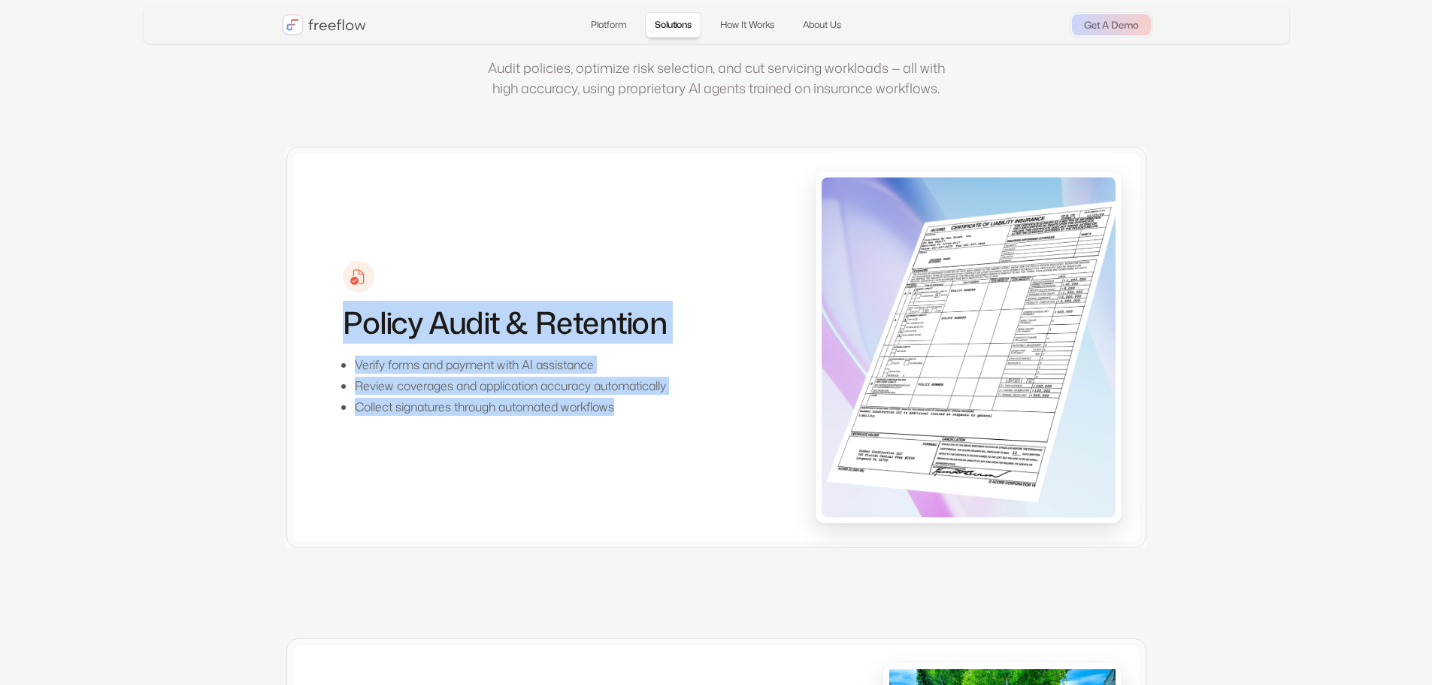
click at [627, 436] on div "Policy Audit & Retention Verify forms and payment with AI assistance Review cov…" at bounding box center [540, 347] width 459 height 352
click at [627, 416] on p "Collect signatures through automated workflows" at bounding box center [510, 407] width 311 height 18
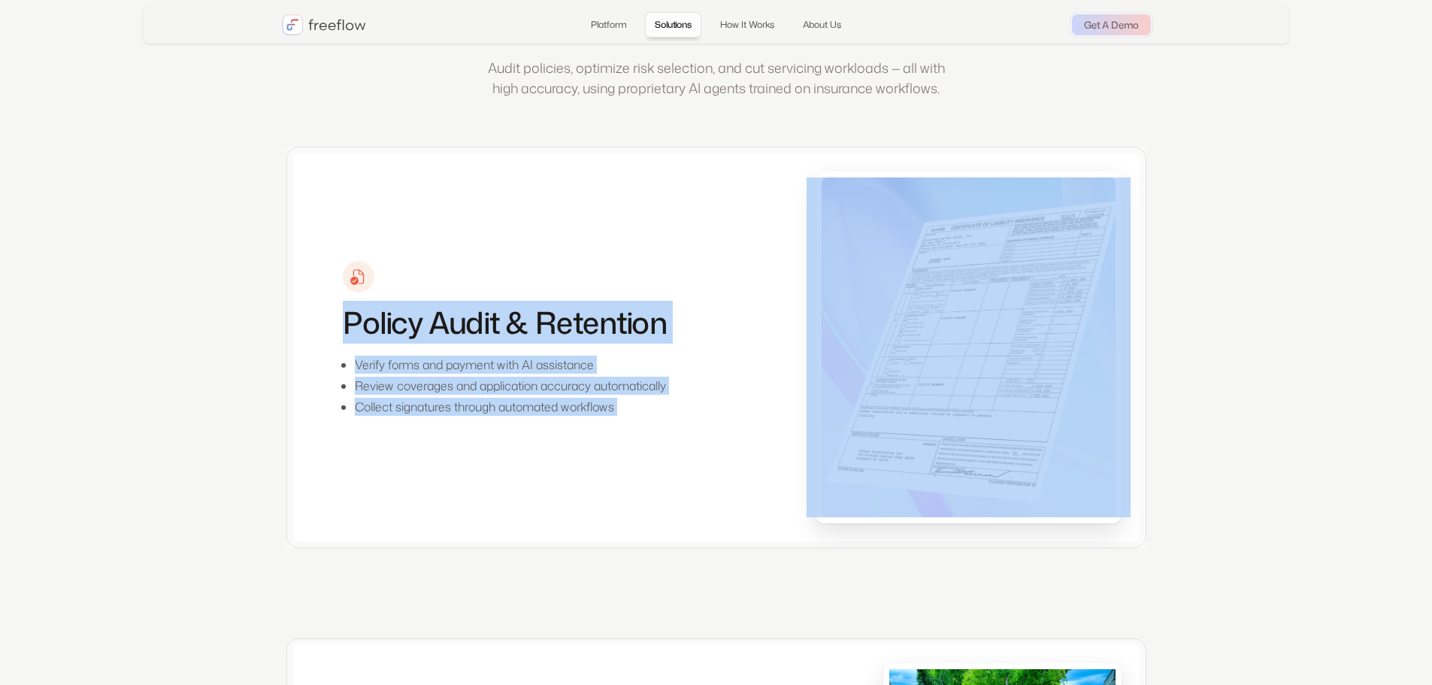
drag, startPoint x: 627, startPoint y: 436, endPoint x: 331, endPoint y: 343, distance: 310.2
click at [331, 343] on div "Policy Audit & Retention Verify forms and payment with AI assistance Review cov…" at bounding box center [540, 347] width 459 height 352
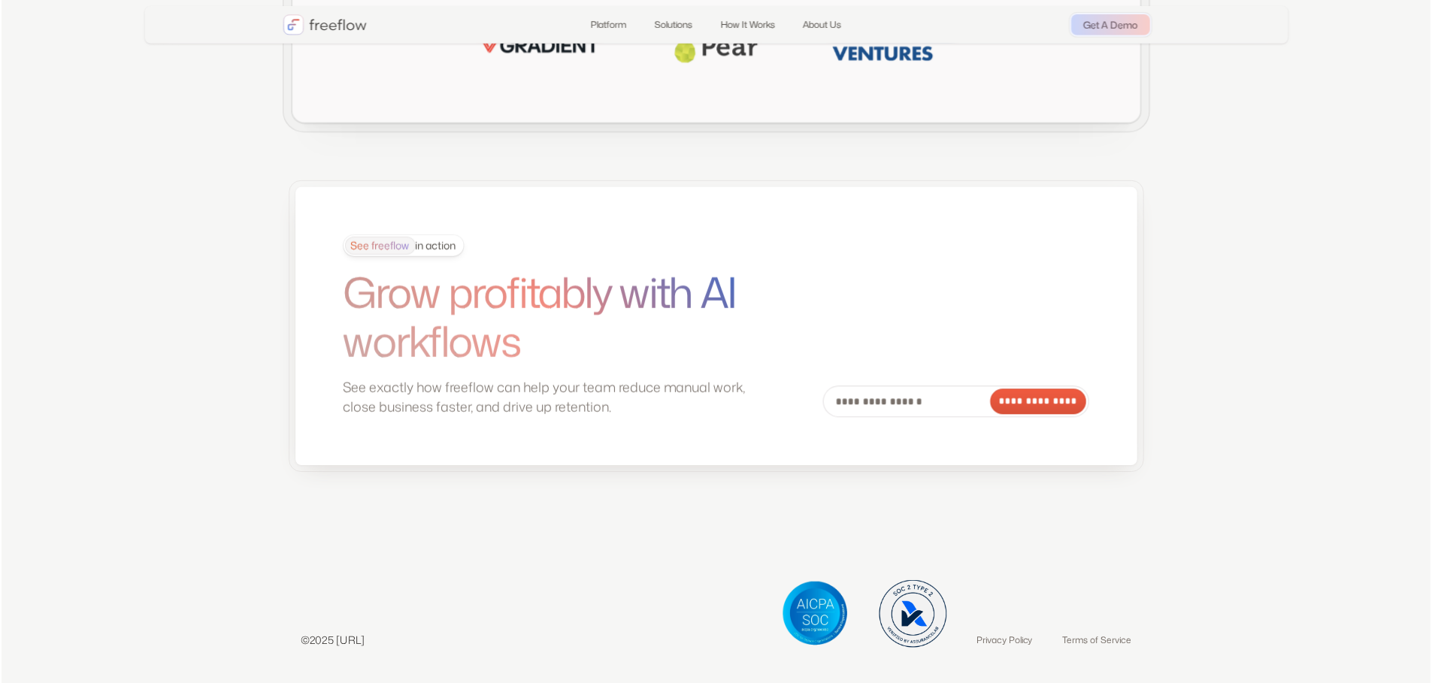
scroll to position [3995, 0]
